Goal: Information Seeking & Learning: Find contact information

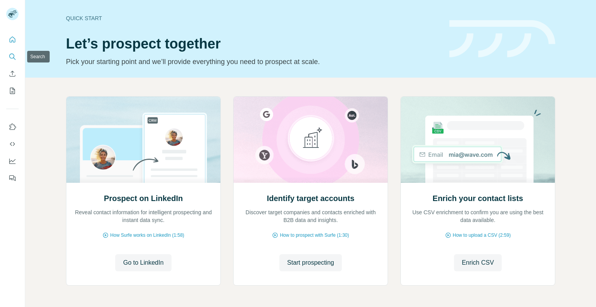
click at [12, 55] on icon "Search" at bounding box center [13, 57] width 8 height 8
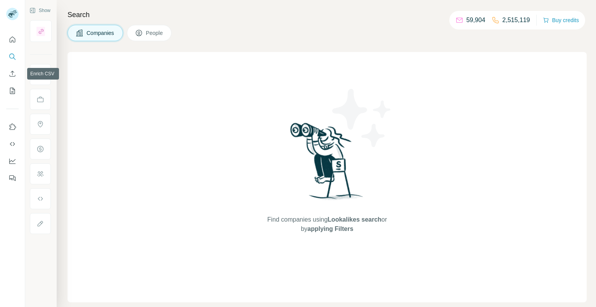
click at [12, 55] on icon "Search" at bounding box center [13, 57] width 8 height 8
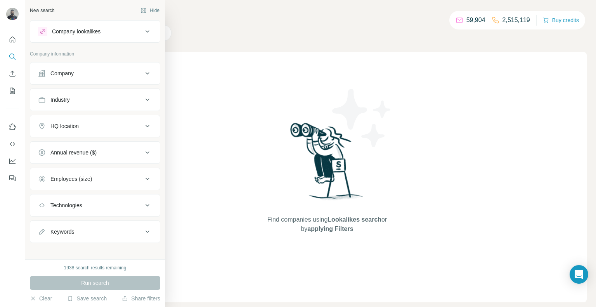
click at [83, 77] on div "Company" at bounding box center [90, 73] width 105 height 8
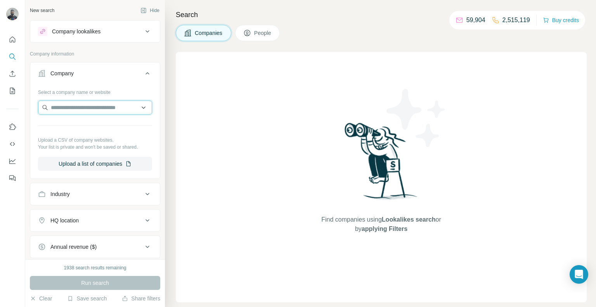
click at [75, 113] on input "text" at bounding box center [95, 107] width 114 height 14
paste input "**********"
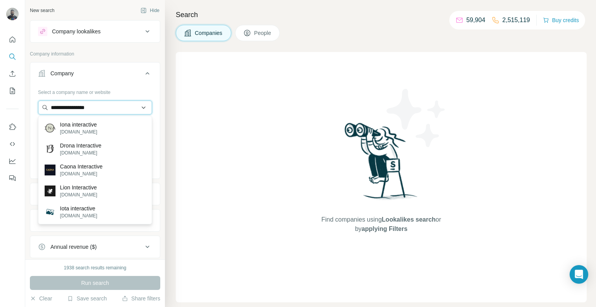
click at [94, 111] on input "**********" at bounding box center [95, 107] width 114 height 14
paste input "text"
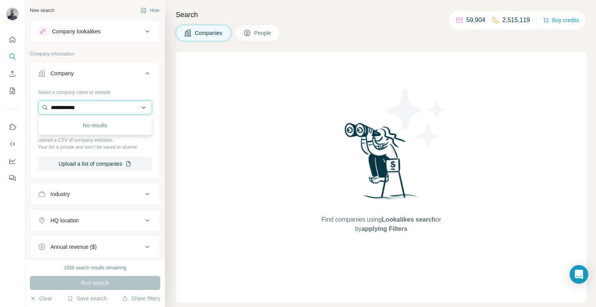
click at [78, 102] on input "**********" at bounding box center [95, 107] width 114 height 14
paste input "***"
type input "**********"
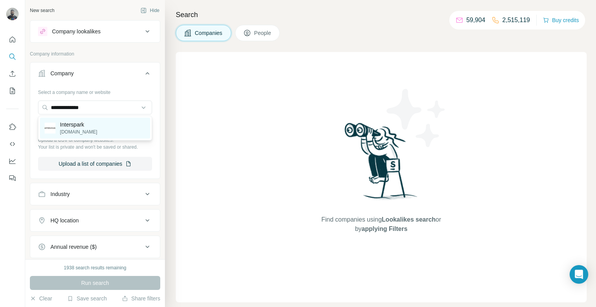
click at [115, 126] on div "Interspark [DOMAIN_NAME]" at bounding box center [95, 128] width 110 height 21
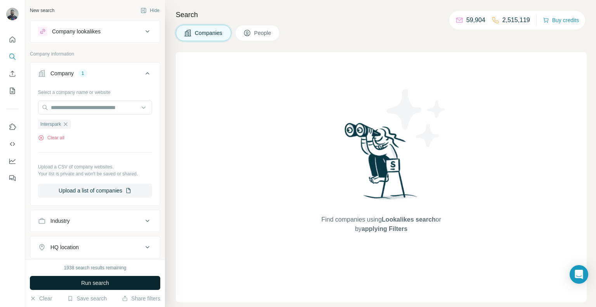
click at [98, 281] on span "Run search" at bounding box center [95, 283] width 28 height 8
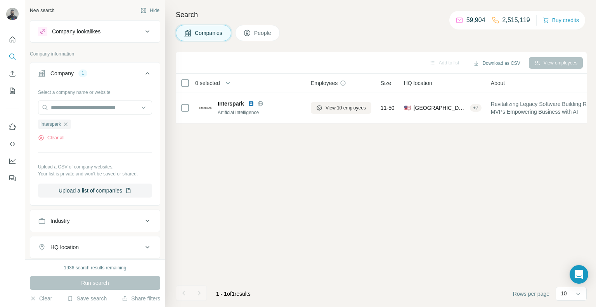
click at [272, 32] on span "People" at bounding box center [263, 33] width 18 height 8
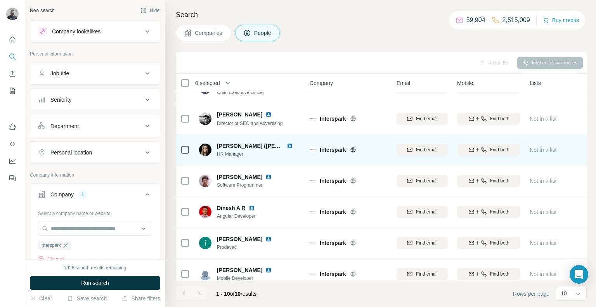
scroll to position [0, 1]
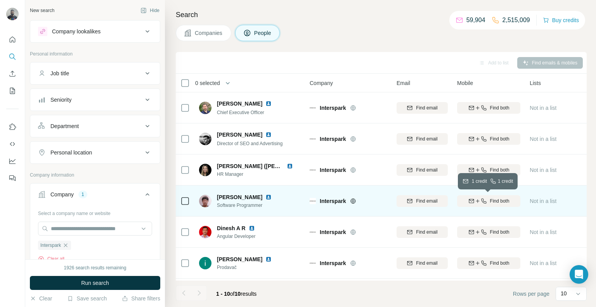
click at [492, 206] on button "Find both" at bounding box center [488, 201] width 63 height 12
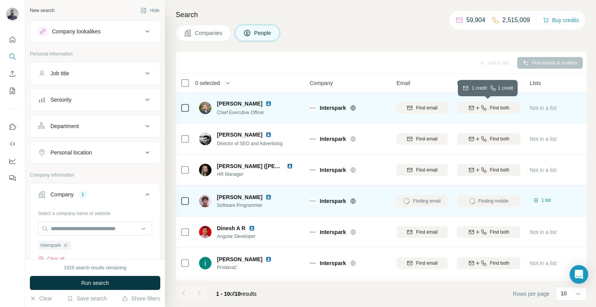
click at [471, 111] on div "Find both" at bounding box center [488, 107] width 63 height 7
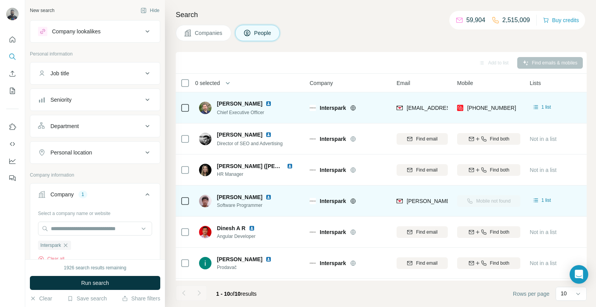
click at [514, 107] on div "[PHONE_NUMBER]" at bounding box center [488, 107] width 63 height 21
copy tr "[PHONE_NUMBER]"
click at [409, 100] on div "[EMAIL_ADDRESS][PERSON_NAME][DOMAIN_NAME]" at bounding box center [422, 107] width 51 height 21
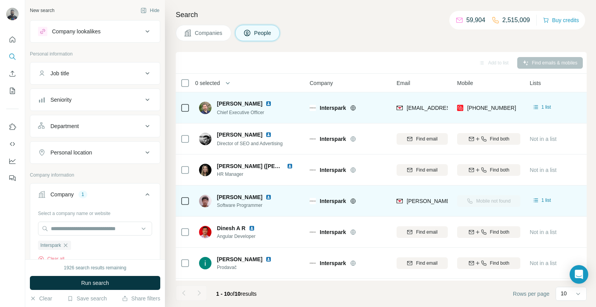
click at [409, 100] on div "[EMAIL_ADDRESS][PERSON_NAME][DOMAIN_NAME]" at bounding box center [422, 107] width 51 height 21
copy span "[EMAIL_ADDRESS][PERSON_NAME][DOMAIN_NAME]"
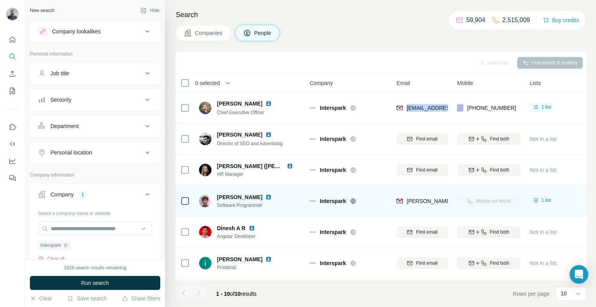
click at [406, 192] on div "[PERSON_NAME][EMAIL_ADDRESS][PERSON_NAME][DOMAIN_NAME]" at bounding box center [422, 200] width 51 height 21
copy tr "[PERSON_NAME][EMAIL_ADDRESS][PERSON_NAME][DOMAIN_NAME]"
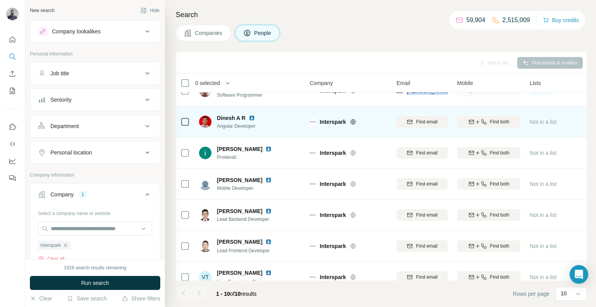
scroll to position [122, 1]
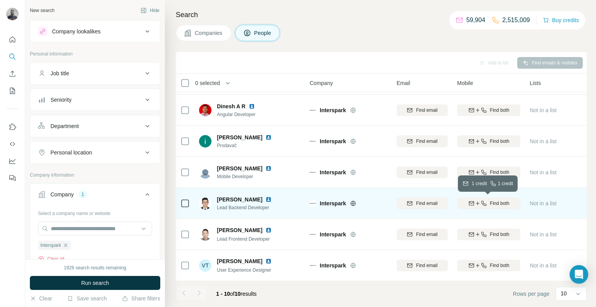
click at [494, 197] on button "Find both" at bounding box center [488, 203] width 63 height 12
click at [494, 197] on div "Finding mobile" at bounding box center [488, 202] width 63 height 21
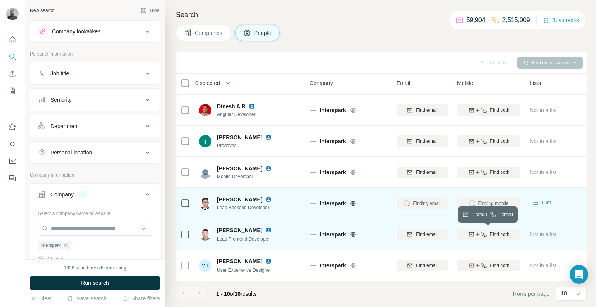
click at [492, 231] on span "Find both" at bounding box center [499, 234] width 19 height 7
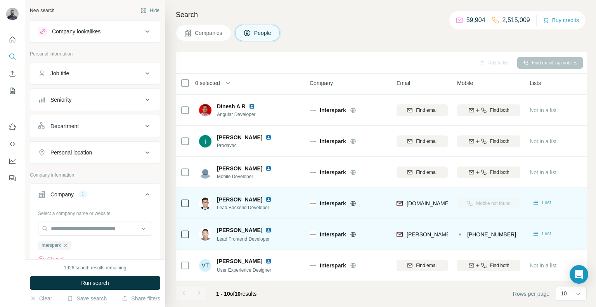
click at [410, 197] on div "[DOMAIN_NAME][EMAIL_ADDRESS][DOMAIN_NAME]" at bounding box center [422, 202] width 51 height 21
copy tr "[DOMAIN_NAME][EMAIL_ADDRESS][DOMAIN_NAME]"
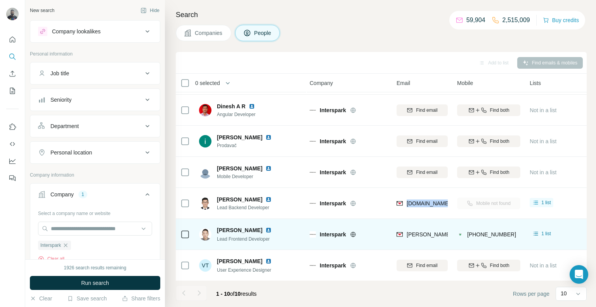
click at [407, 226] on div "[PERSON_NAME][DOMAIN_NAME][EMAIL_ADDRESS][PERSON_NAME][DOMAIN_NAME]" at bounding box center [422, 233] width 51 height 21
copy span "[PERSON_NAME][DOMAIN_NAME][EMAIL_ADDRESS][PERSON_NAME][DOMAIN_NAME]"
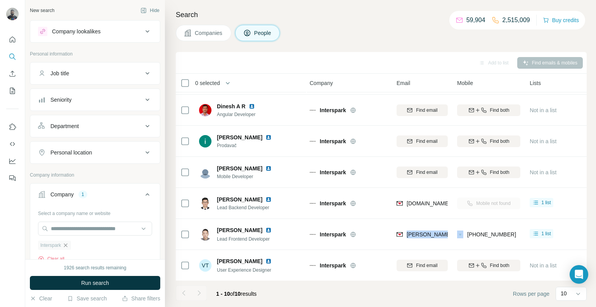
click at [66, 246] on icon "button" at bounding box center [65, 244] width 3 height 3
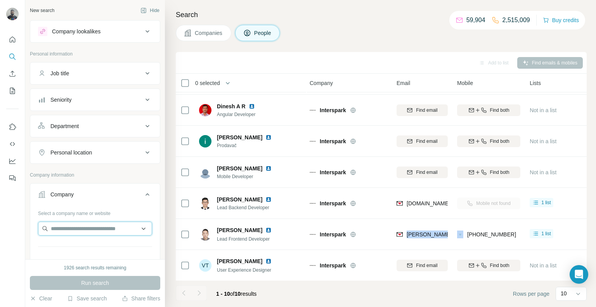
click at [57, 232] on input "text" at bounding box center [95, 229] width 114 height 14
paste input "**********"
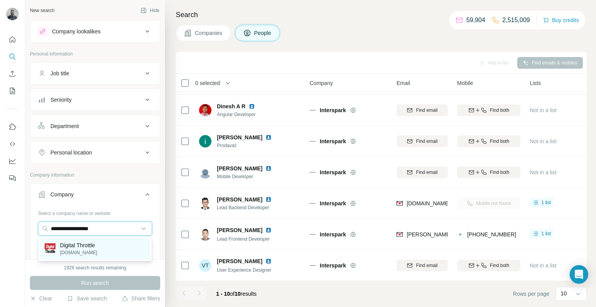
type input "**********"
click at [111, 242] on div "Digital Throttle [DOMAIN_NAME]" at bounding box center [95, 248] width 110 height 21
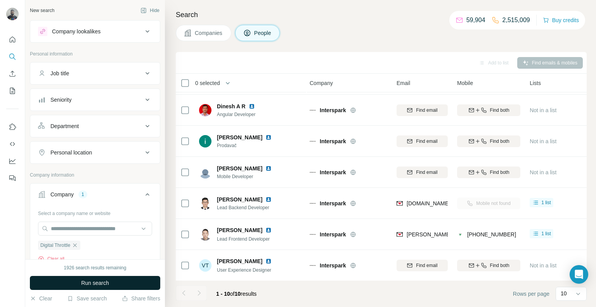
click at [112, 281] on button "Run search" at bounding box center [95, 283] width 130 height 14
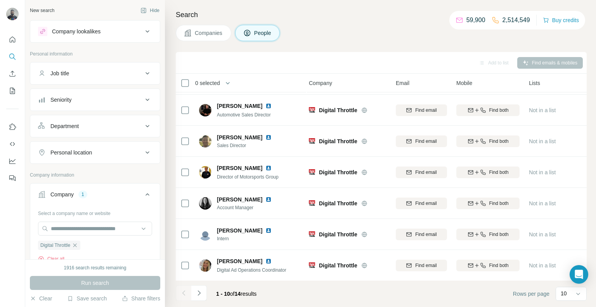
scroll to position [122, 2]
click at [203, 291] on button "Navigate to next page" at bounding box center [199, 293] width 16 height 16
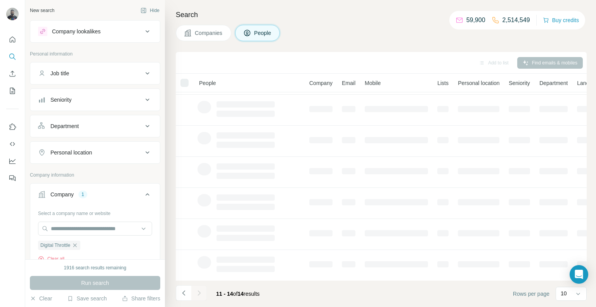
scroll to position [0, 2]
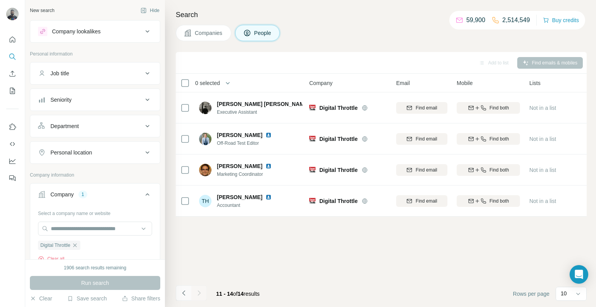
click at [181, 296] on icon "Navigate to previous page" at bounding box center [184, 293] width 8 height 8
